Goal: Book appointment/travel/reservation

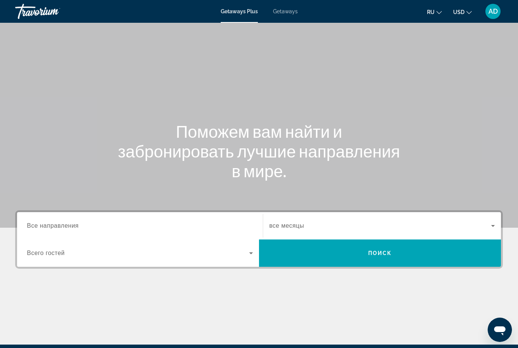
click at [75, 226] on span "Все направления" at bounding box center [53, 225] width 52 height 6
click at [75, 226] on input "Destination Все направления" at bounding box center [140, 225] width 226 height 9
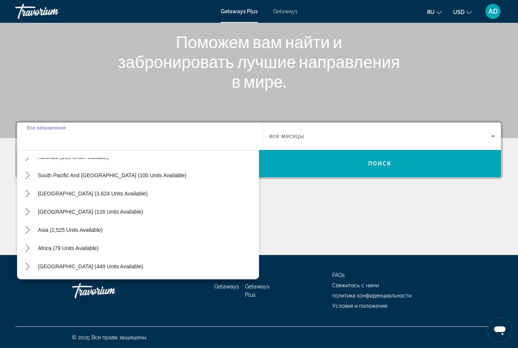
scroll to position [123, 0]
click at [30, 231] on icon "Toggle Asia (2,525 units available) submenu" at bounding box center [28, 230] width 8 height 8
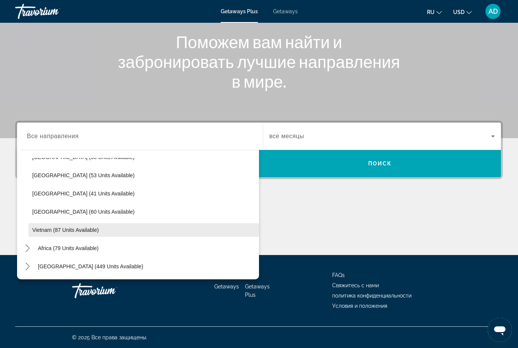
click at [89, 232] on span "Vietnam (87 units available)" at bounding box center [65, 230] width 66 height 6
type input "**********"
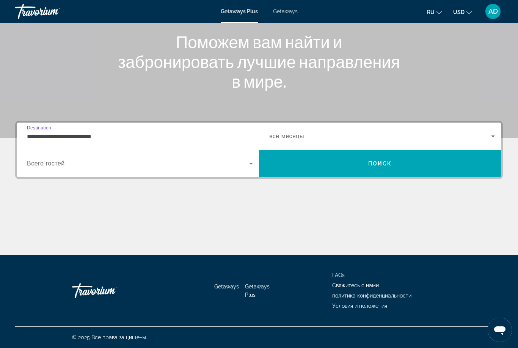
click at [316, 134] on span "Search widget" at bounding box center [380, 136] width 222 height 9
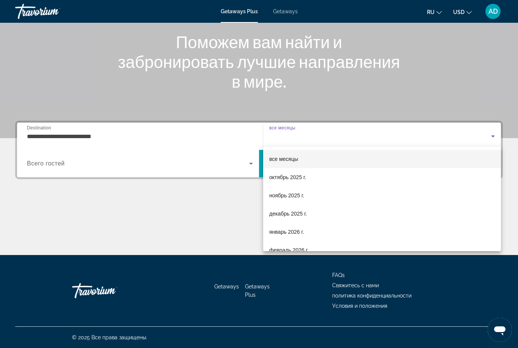
click at [171, 196] on div at bounding box center [259, 174] width 518 height 348
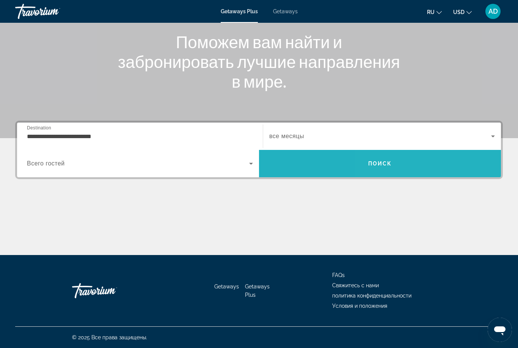
click at [445, 165] on span "Search" at bounding box center [380, 163] width 242 height 18
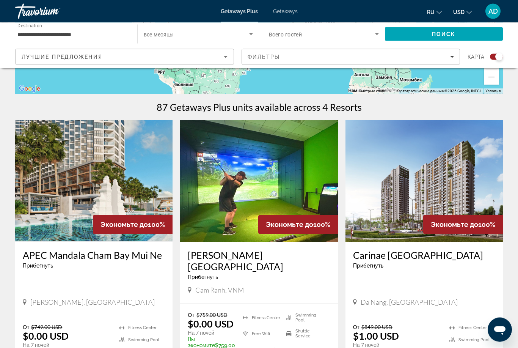
scroll to position [262, 0]
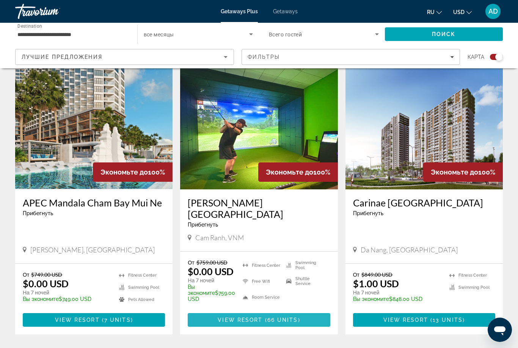
click at [323, 319] on span "Main content" at bounding box center [259, 320] width 142 height 18
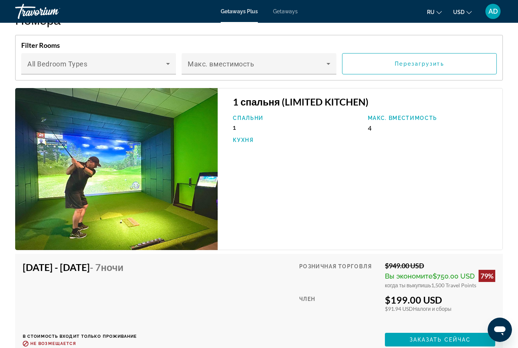
scroll to position [1181, 0]
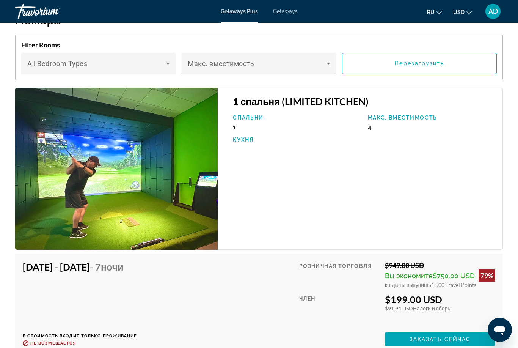
click at [384, 115] on div "Спальни 1 Макс. вместимость 4 Кухня" at bounding box center [364, 133] width 270 height 36
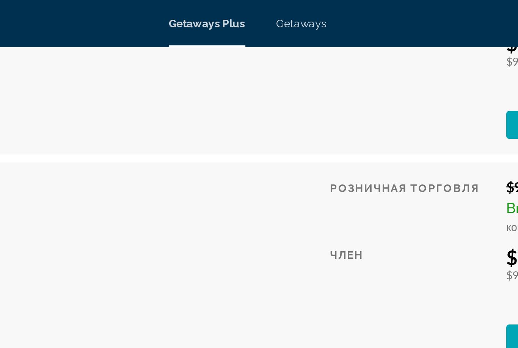
scroll to position [1971, 0]
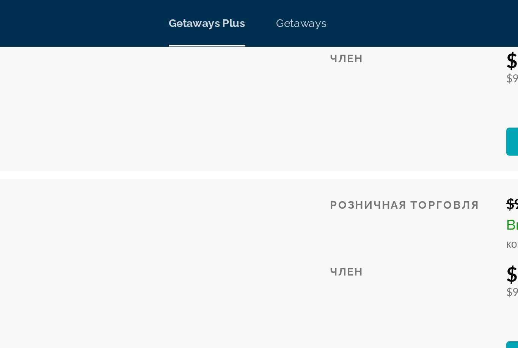
click at [273, 10] on span "Getaways" at bounding box center [285, 11] width 25 height 6
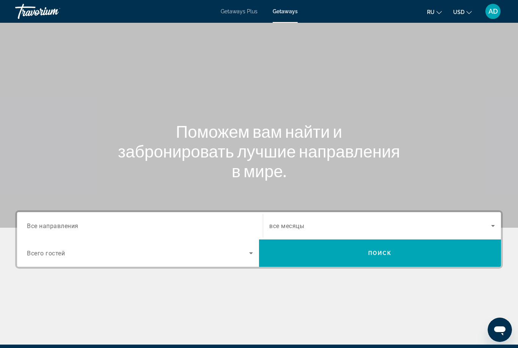
click at [105, 229] on input "Destination Все направления" at bounding box center [140, 225] width 226 height 9
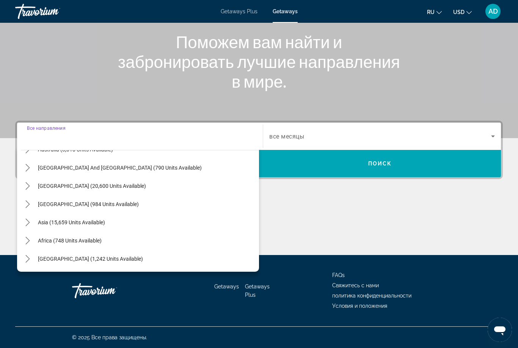
scroll to position [123, 0]
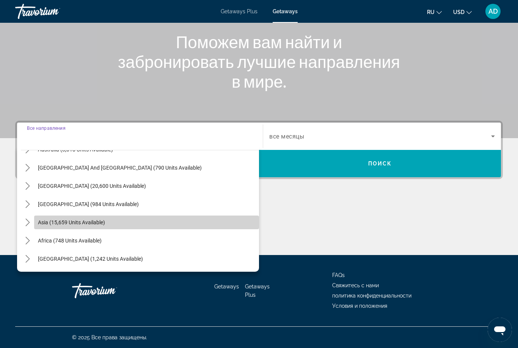
click at [39, 228] on span "Select destination: Asia (15,659 units available)" at bounding box center [146, 222] width 225 height 18
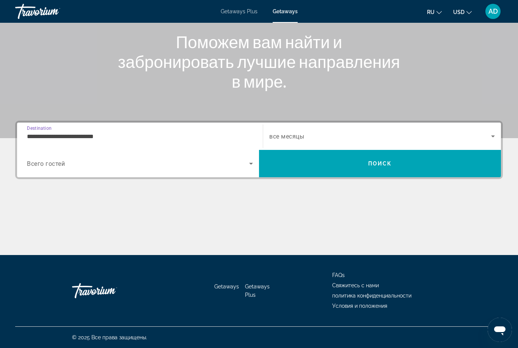
click at [112, 135] on input "**********" at bounding box center [140, 136] width 226 height 9
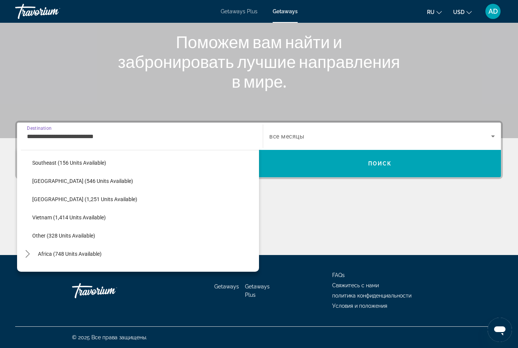
scroll to position [384, 0]
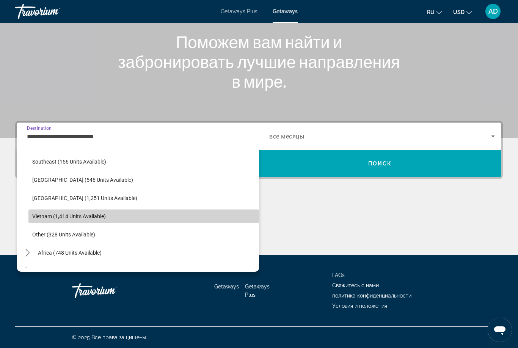
click at [94, 216] on span "Vietnam (1,414 units available)" at bounding box center [69, 216] width 74 height 6
type input "**********"
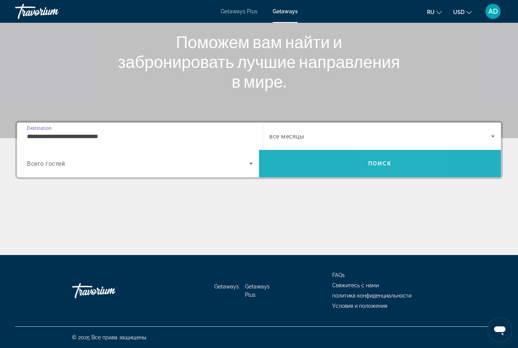
click at [383, 163] on span "Поиск" at bounding box center [380, 163] width 24 height 6
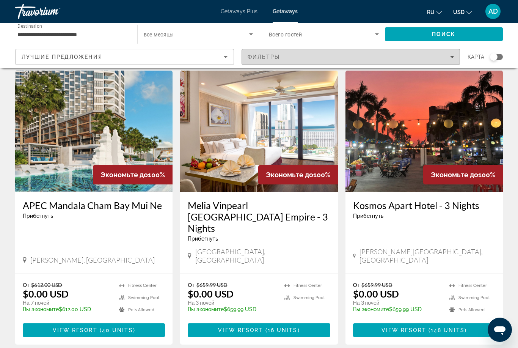
click at [394, 57] on div "Фильтры" at bounding box center [351, 57] width 207 height 6
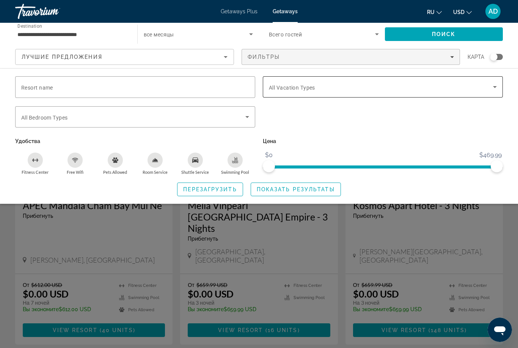
click at [400, 86] on span "Search widget" at bounding box center [381, 86] width 224 height 9
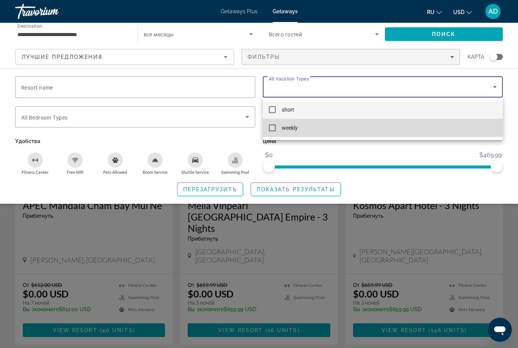
click at [280, 126] on mat-option "weekly" at bounding box center [383, 128] width 240 height 18
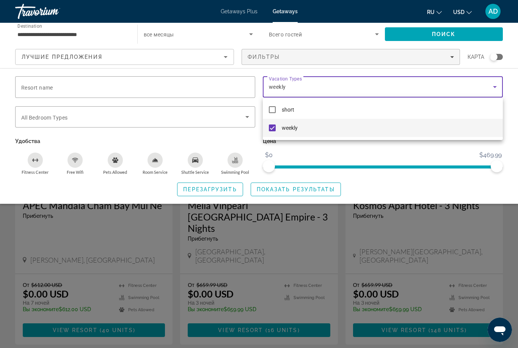
click at [309, 190] on div at bounding box center [259, 174] width 518 height 348
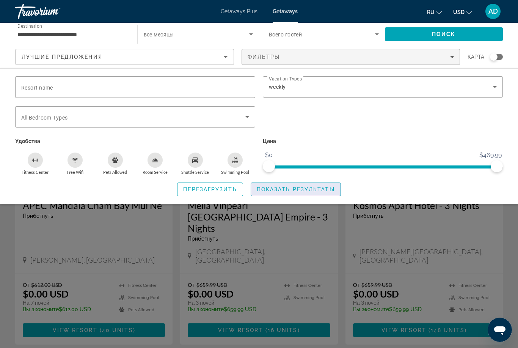
click at [310, 190] on span "Показать результаты" at bounding box center [296, 189] width 78 height 6
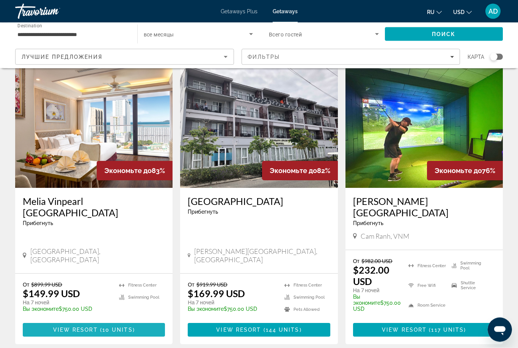
scroll to position [286, 0]
click at [122, 327] on span "10 units" at bounding box center [117, 330] width 30 height 6
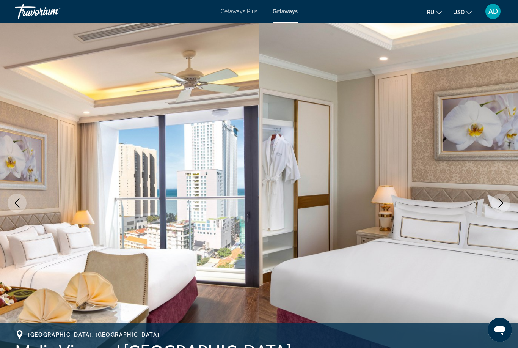
click at [502, 200] on icon "Next image" at bounding box center [500, 202] width 9 height 9
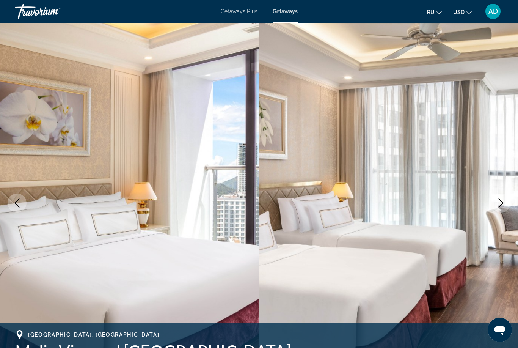
click at [506, 203] on button "Next image" at bounding box center [501, 202] width 19 height 19
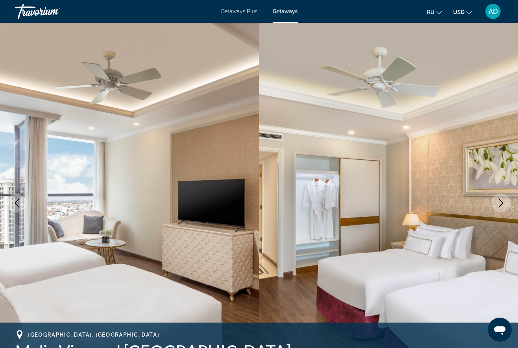
click at [491, 208] on img "Main content" at bounding box center [388, 203] width 259 height 360
click at [507, 195] on img "Main content" at bounding box center [388, 203] width 259 height 360
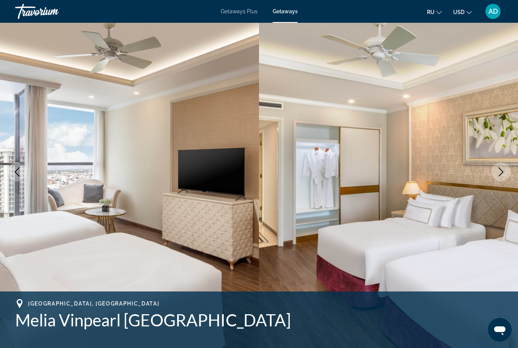
scroll to position [6, 0]
